Goal: Task Accomplishment & Management: Use online tool/utility

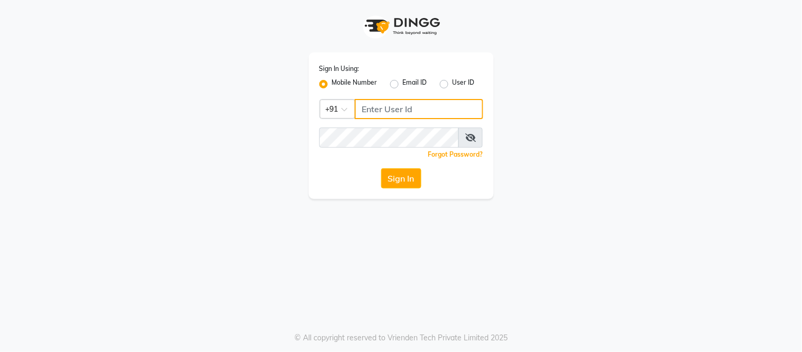
type input "9090171775"
click at [467, 139] on icon at bounding box center [470, 137] width 11 height 8
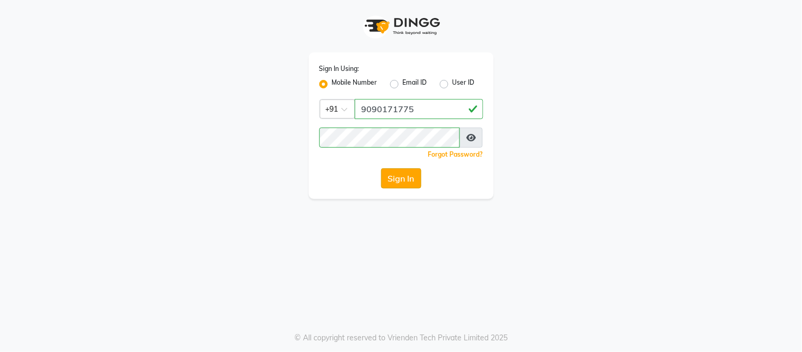
click at [393, 180] on button "Sign In" at bounding box center [401, 178] width 40 height 20
